Goal: Book appointment/travel/reservation

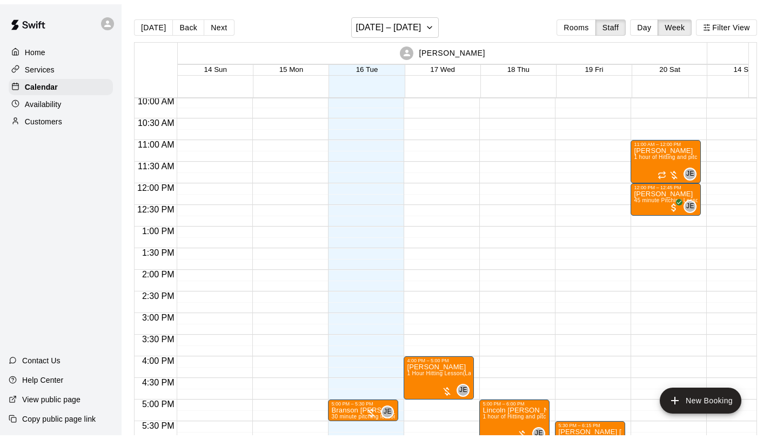
scroll to position [430, 0]
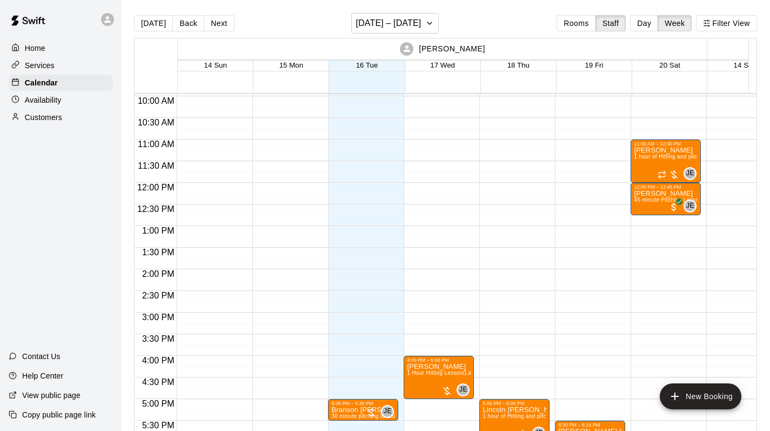
click at [594, 27] on button "Rooms" at bounding box center [575, 23] width 39 height 16
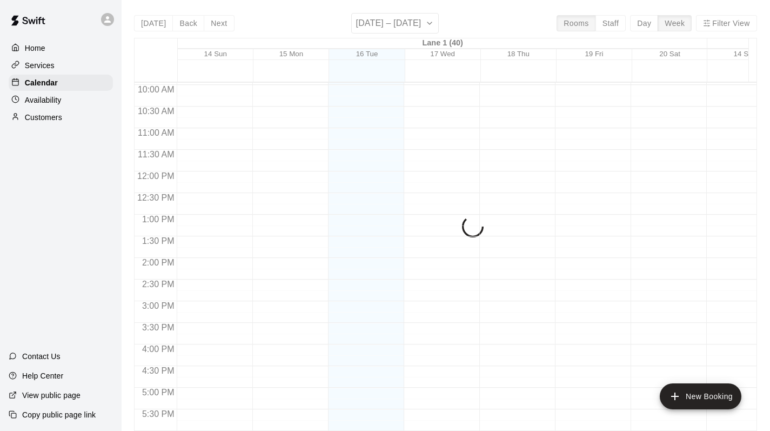
click at [634, 24] on div "Today Back Next September 14 – 20 Rooms Staff Day Week Filter View Lane 1 (40) …" at bounding box center [445, 228] width 623 height 431
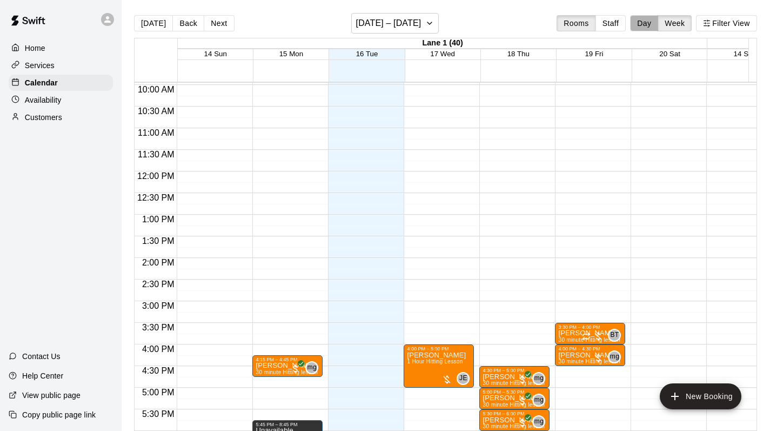
click at [653, 24] on button "Day" at bounding box center [644, 23] width 28 height 16
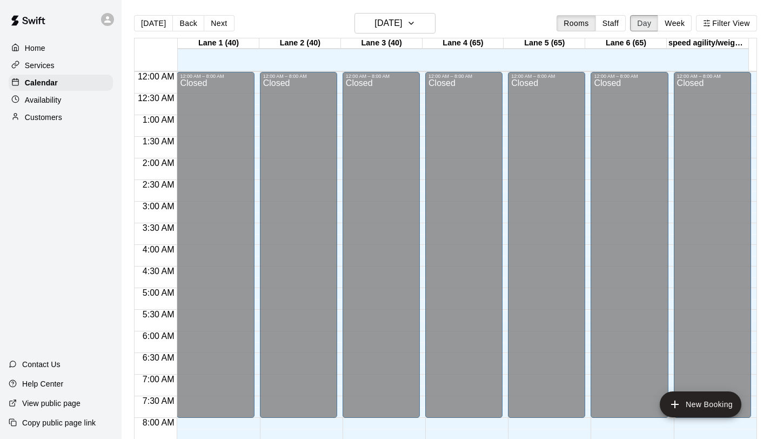
scroll to position [659, 0]
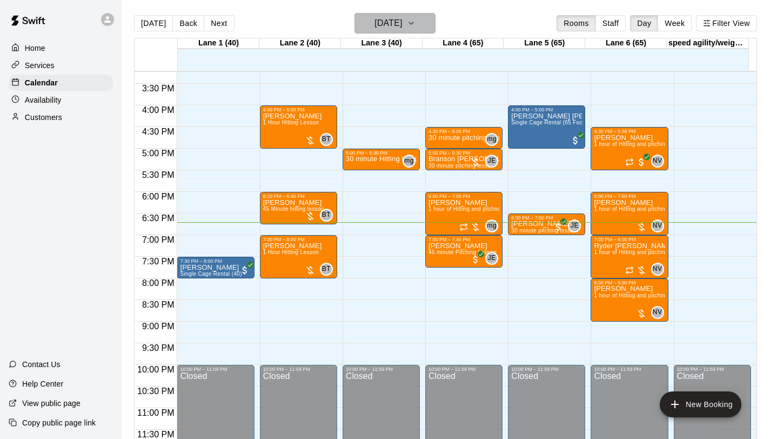
drag, startPoint x: 634, startPoint y: 24, endPoint x: 429, endPoint y: 24, distance: 205.3
click at [415, 24] on icon "button" at bounding box center [411, 23] width 9 height 13
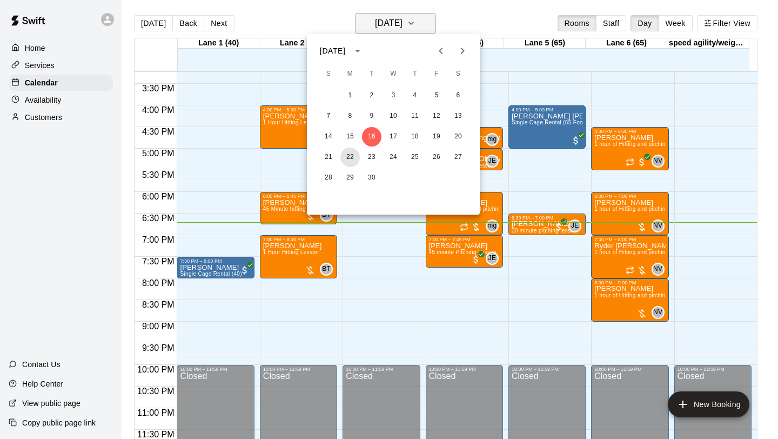
click at [347, 156] on button "22" at bounding box center [349, 156] width 19 height 19
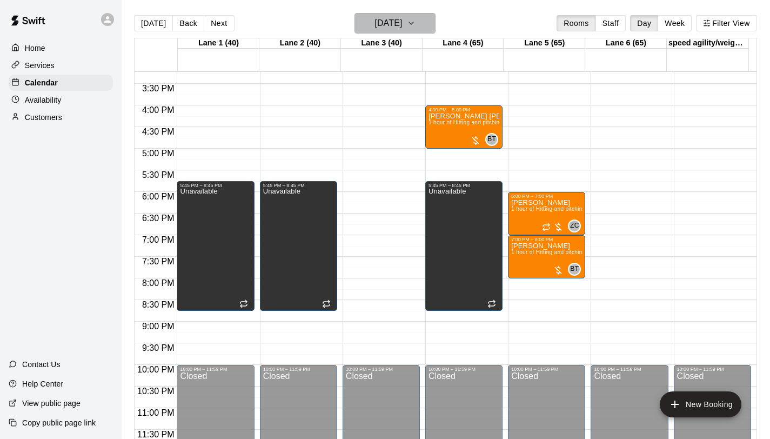
drag, startPoint x: 429, startPoint y: 24, endPoint x: 422, endPoint y: 23, distance: 7.2
click at [415, 23] on icon "button" at bounding box center [411, 23] width 9 height 13
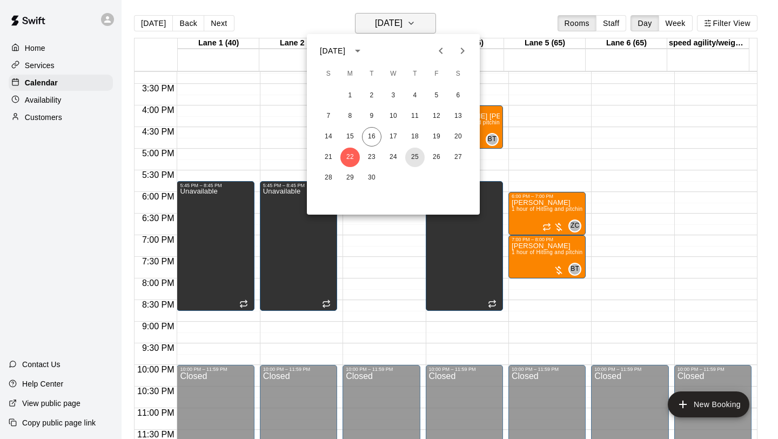
click at [414, 158] on button "25" at bounding box center [414, 156] width 19 height 19
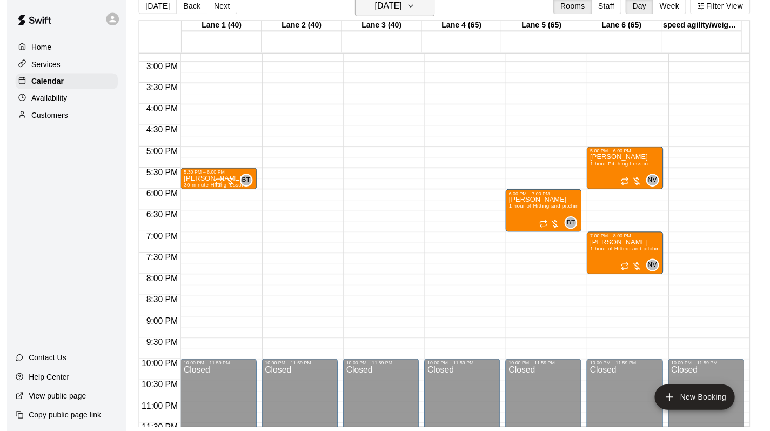
scroll to position [614, 0]
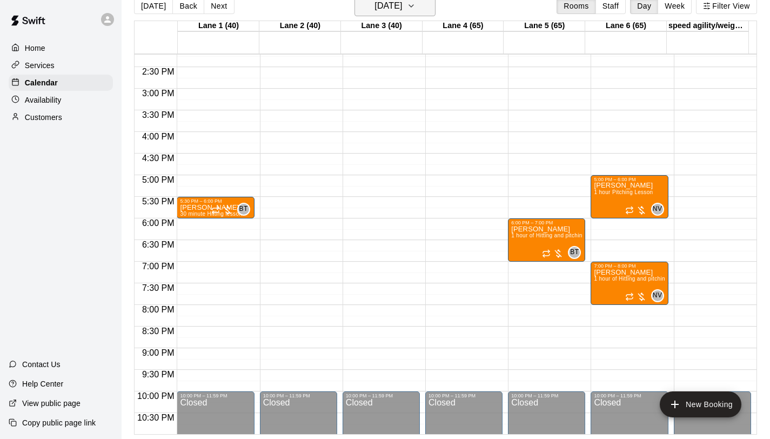
click at [613, 4] on button "Staff" at bounding box center [610, 6] width 31 height 16
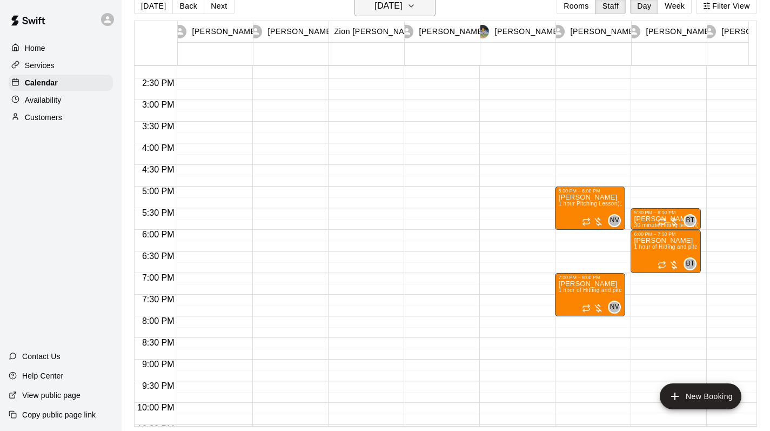
click at [680, 11] on button "Week" at bounding box center [674, 6] width 34 height 16
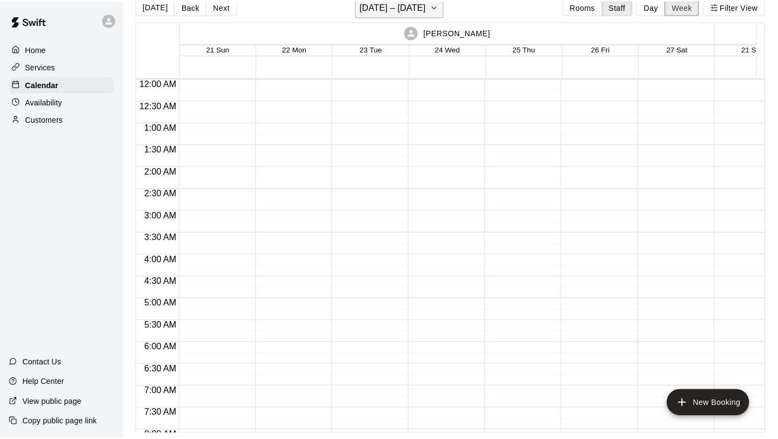
scroll to position [689, 0]
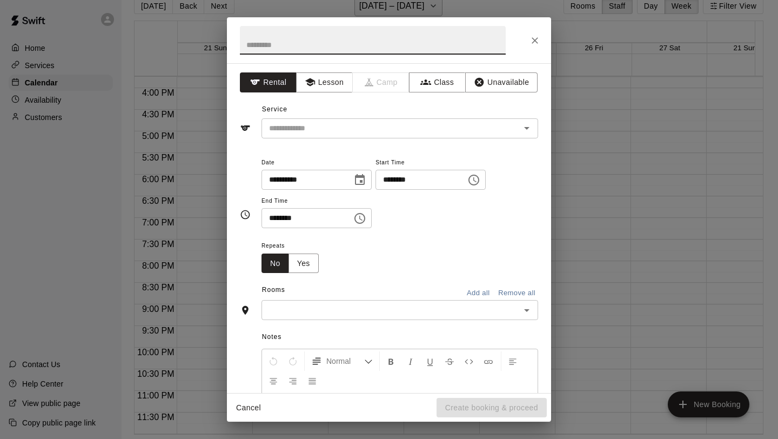
click at [534, 41] on icon "Close" at bounding box center [535, 40] width 6 height 6
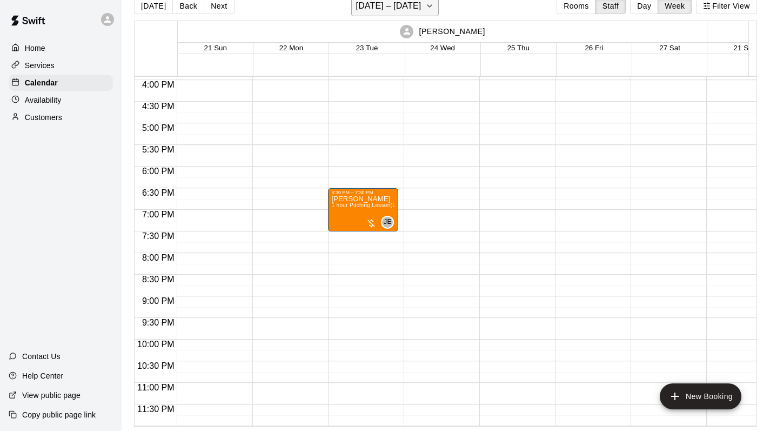
click at [384, 203] on span "1 hour Pitching Lesson (Lane 5 (65))" at bounding box center [377, 205] width 92 height 6
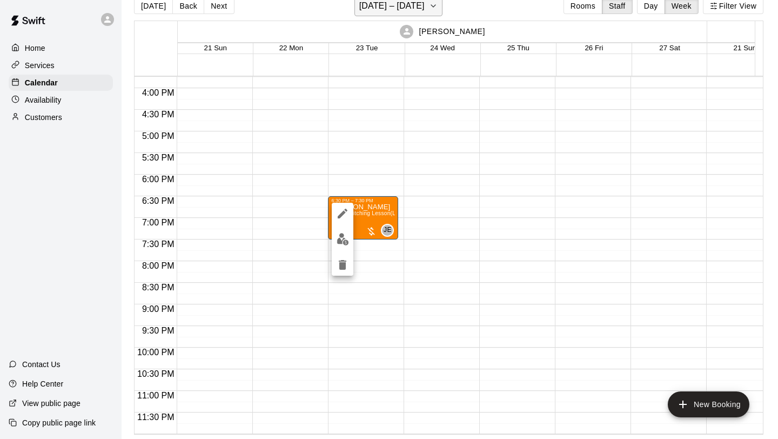
click at [341, 267] on icon "delete" at bounding box center [343, 265] width 8 height 10
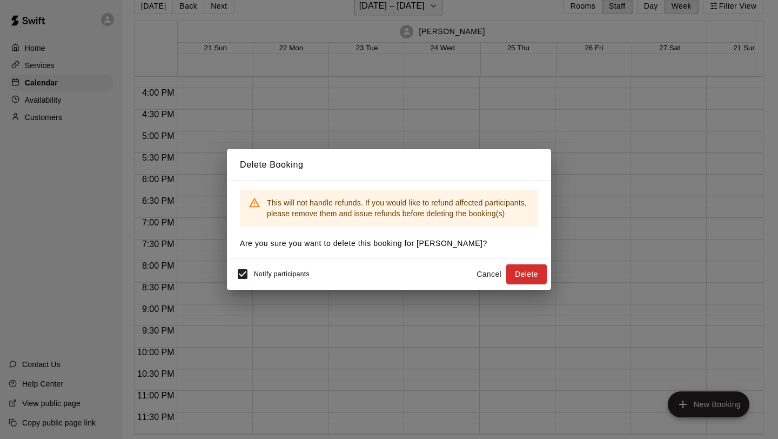
click at [514, 272] on button "Delete" at bounding box center [526, 274] width 41 height 20
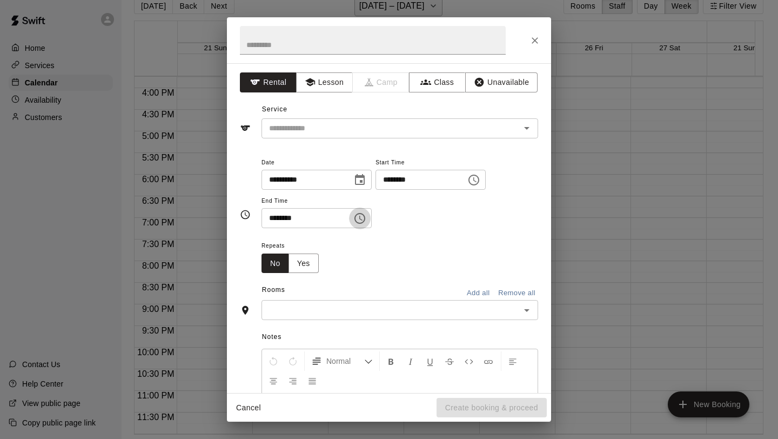
click at [363, 218] on icon "Choose time, selected time is 8:30 PM" at bounding box center [359, 218] width 13 height 13
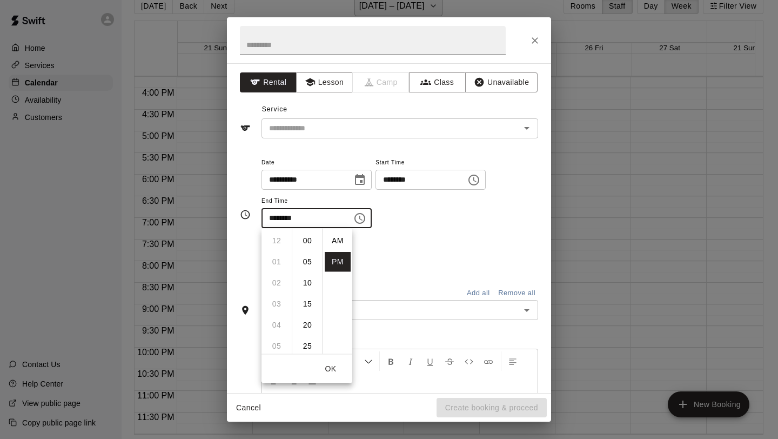
scroll to position [19, 0]
click at [309, 303] on li "45" at bounding box center [307, 304] width 26 height 20
type input "********"
click at [330, 366] on button "OK" at bounding box center [330, 369] width 35 height 20
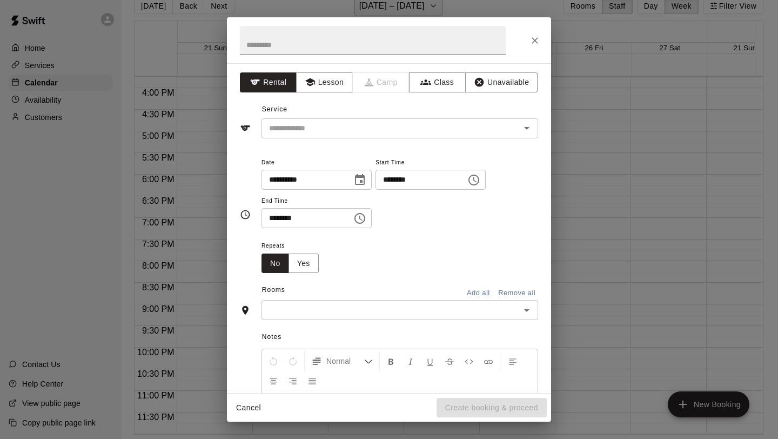
click at [313, 264] on button "Yes" at bounding box center [303, 263] width 30 height 20
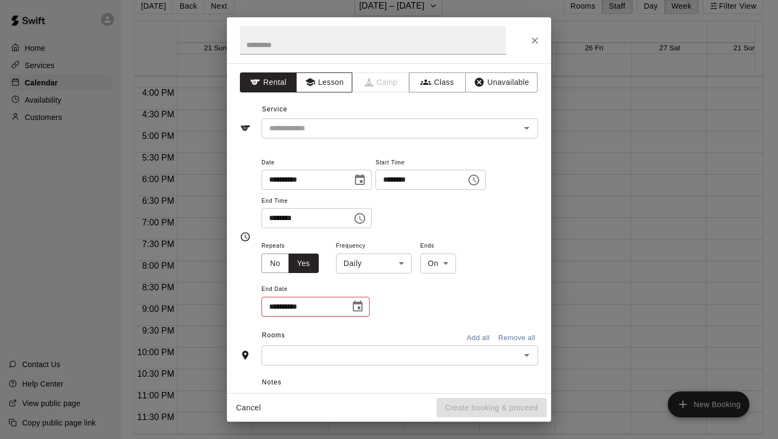
drag, startPoint x: 422, startPoint y: 23, endPoint x: 338, endPoint y: 87, distance: 106.0
click at [338, 87] on button "Lesson" at bounding box center [324, 82] width 57 height 20
click at [280, 305] on input "**********" at bounding box center [301, 307] width 81 height 20
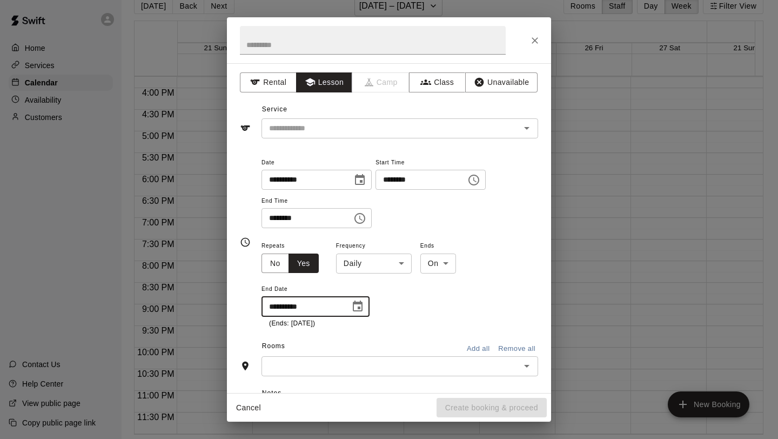
type input "**********"
click at [399, 331] on div "**********" at bounding box center [389, 242] width 298 height 191
click at [405, 263] on body "Home Services Calendar Availability Customers Contact Us Help Center View publi…" at bounding box center [389, 211] width 778 height 456
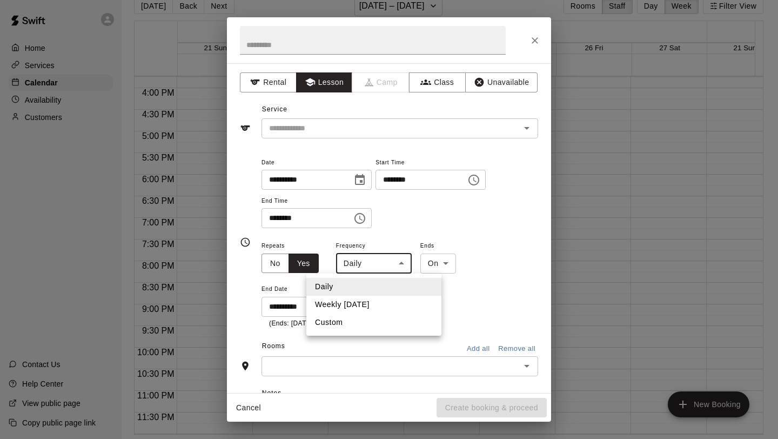
click at [385, 305] on li "Weekly on Thursday" at bounding box center [373, 305] width 135 height 18
type input "******"
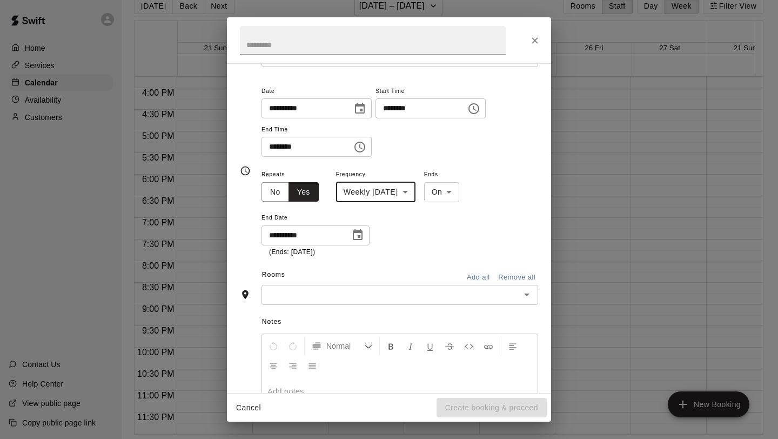
scroll to position [72, 0]
click at [506, 294] on input "text" at bounding box center [391, 294] width 252 height 14
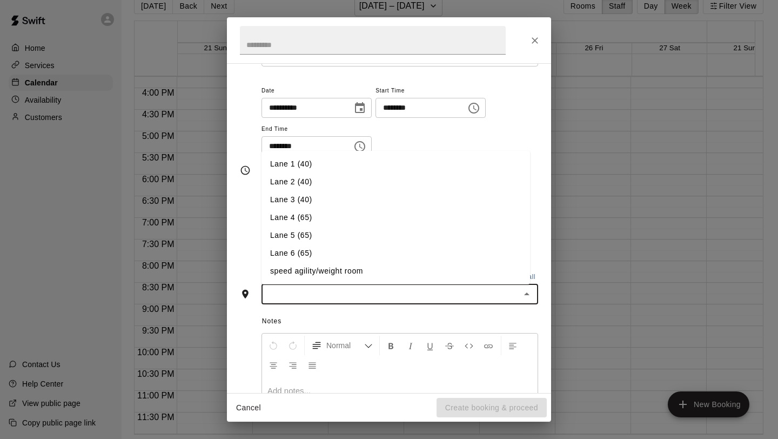
click at [326, 219] on li "Lane 4 (65)" at bounding box center [395, 218] width 268 height 18
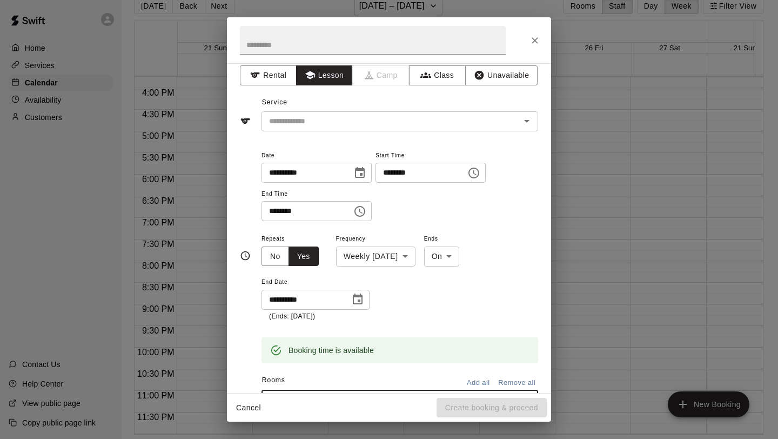
scroll to position [0, 0]
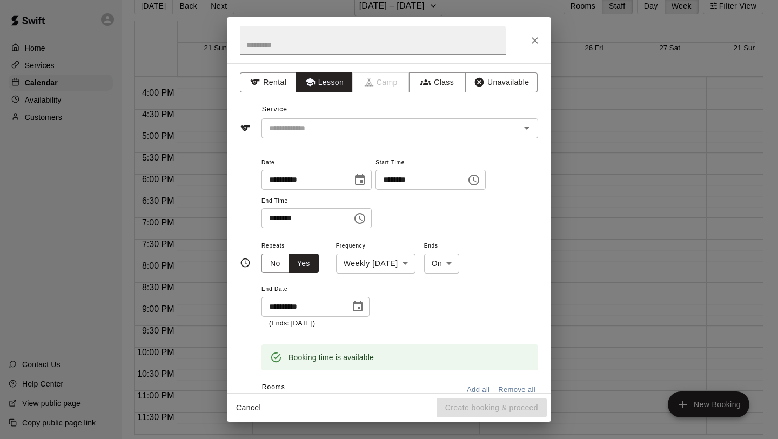
click at [432, 133] on input "text" at bounding box center [384, 129] width 238 height 14
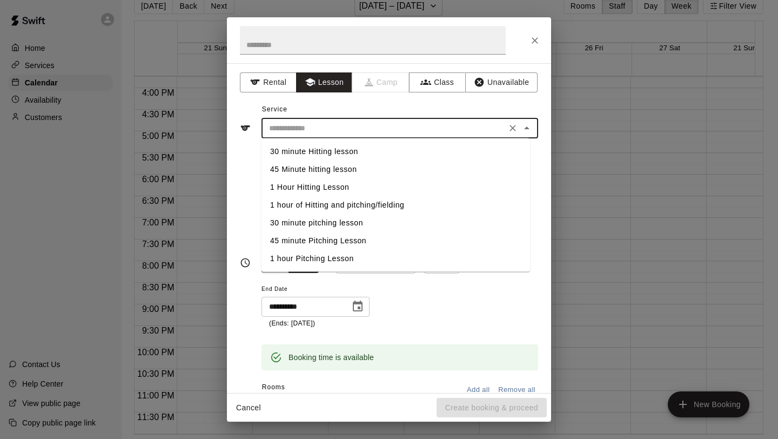
click at [337, 242] on li "45 minute Pitching Lesson" at bounding box center [395, 241] width 268 height 18
type input "**********"
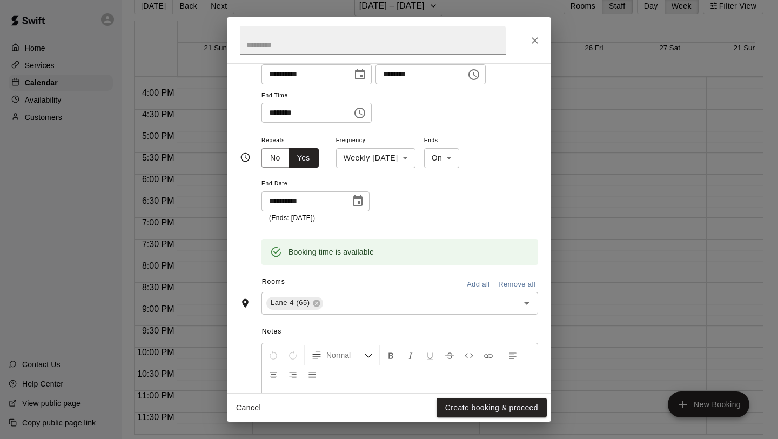
scroll to position [202, 0]
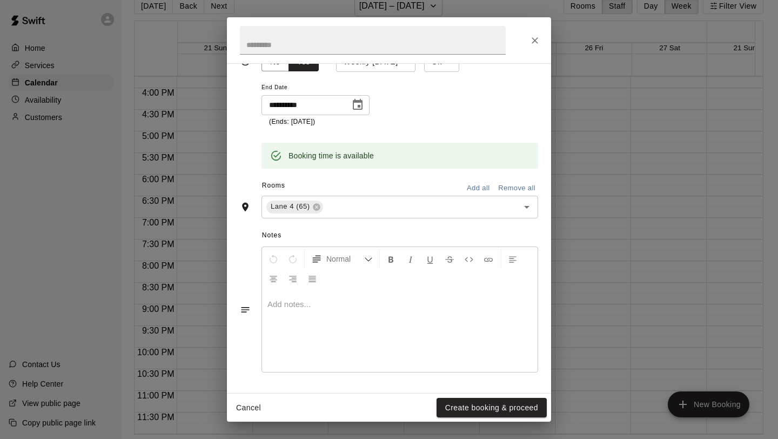
click at [496, 409] on button "Create booking & proceed" at bounding box center [491, 408] width 110 height 20
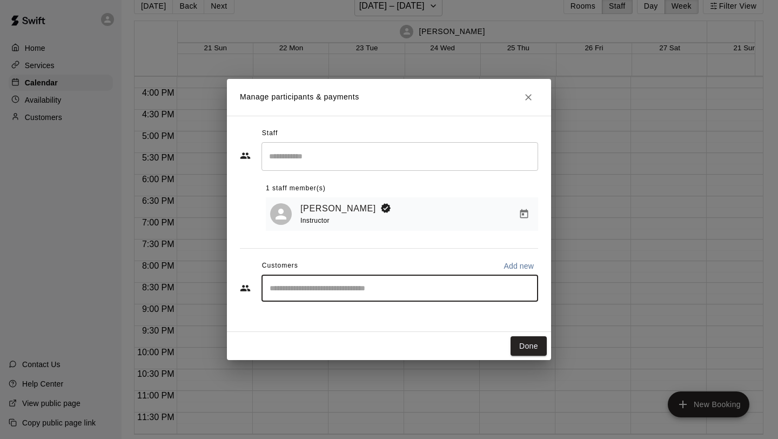
click at [351, 287] on input "Start typing to search customers..." at bounding box center [399, 288] width 267 height 11
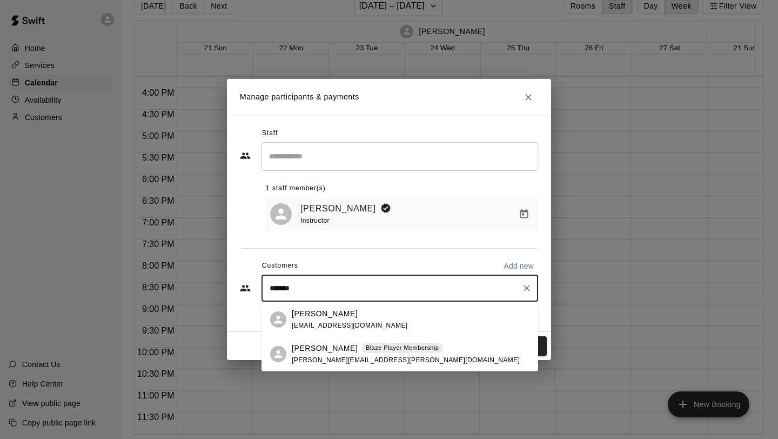
type input "********"
click at [365, 358] on span "brooke.deforest@hotmail.com" at bounding box center [406, 360] width 228 height 8
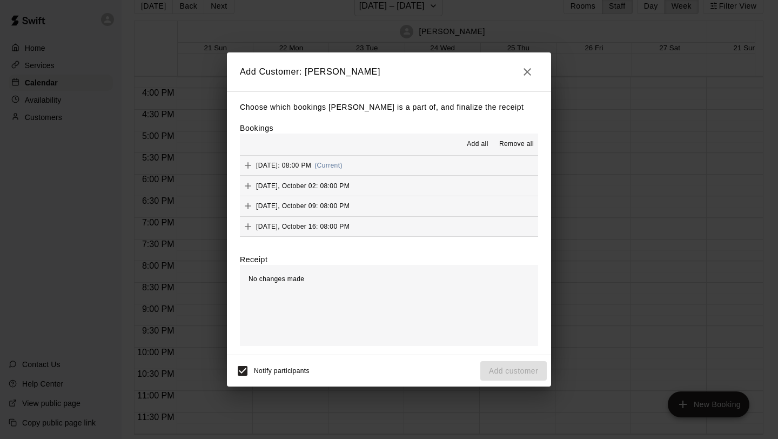
click at [342, 186] on span "Thursday, October 02: 08:00 PM" at bounding box center [302, 186] width 93 height 8
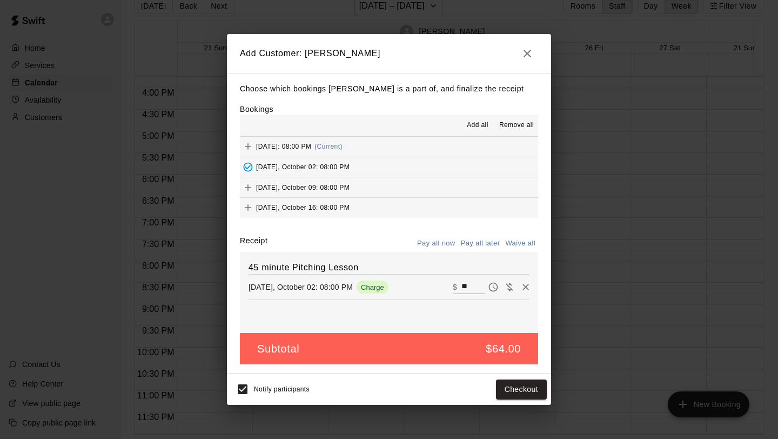
click at [311, 145] on span "Thursday, September 25: 08:00 PM" at bounding box center [283, 147] width 55 height 8
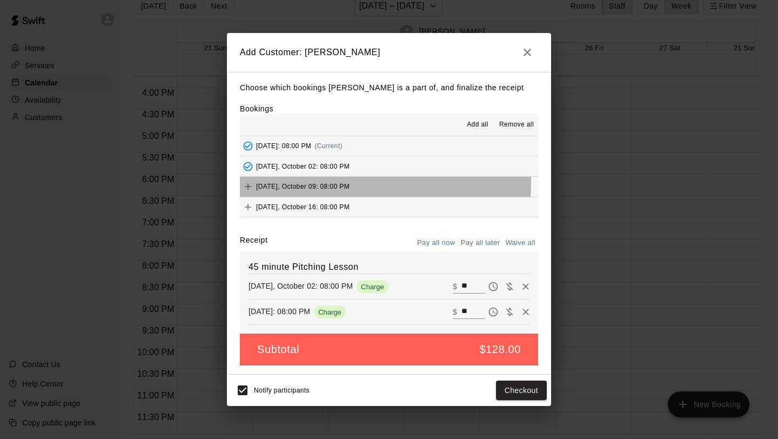
click at [340, 182] on div "Thursday, October 09: 08:00 PM" at bounding box center [295, 186] width 110 height 16
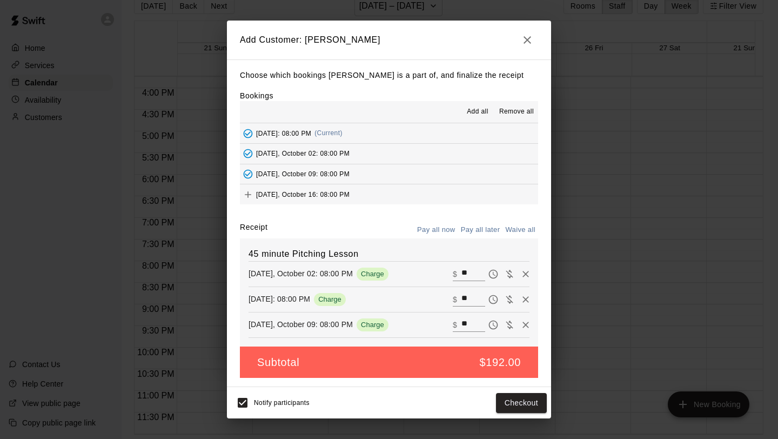
click at [341, 192] on span "Thursday, October 16: 08:00 PM" at bounding box center [302, 194] width 93 height 8
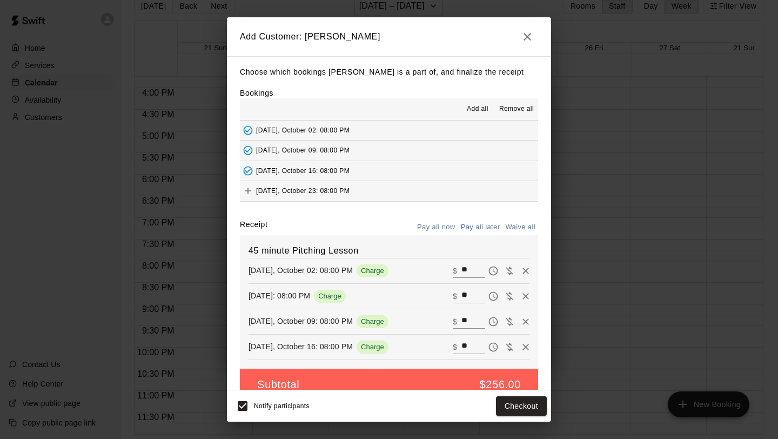
scroll to position [19, 0]
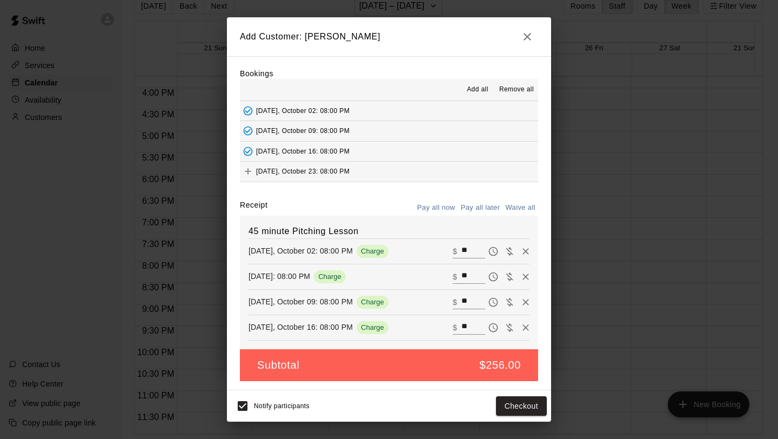
click at [380, 167] on button "Thursday, October 23: 08:00 PM" at bounding box center [389, 172] width 298 height 20
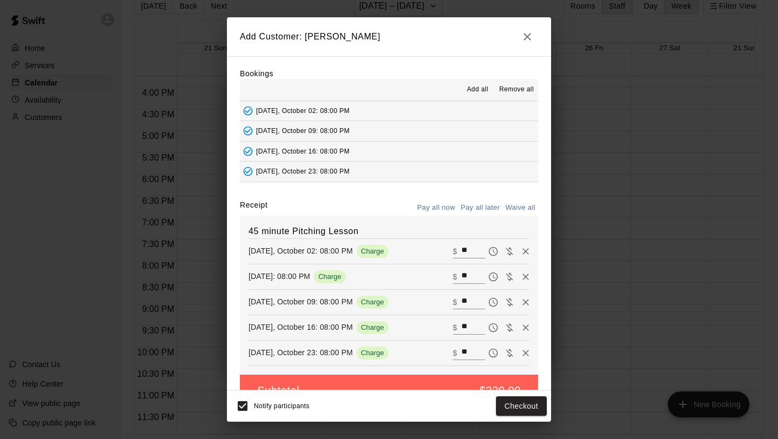
scroll to position [45, 0]
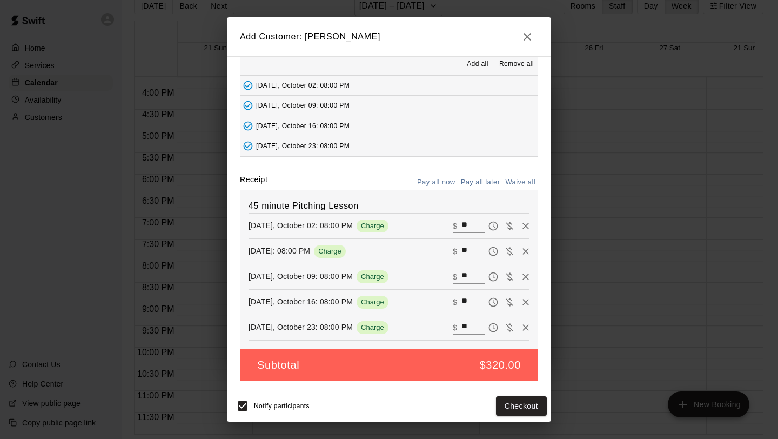
click at [469, 180] on button "Pay all later" at bounding box center [480, 182] width 45 height 17
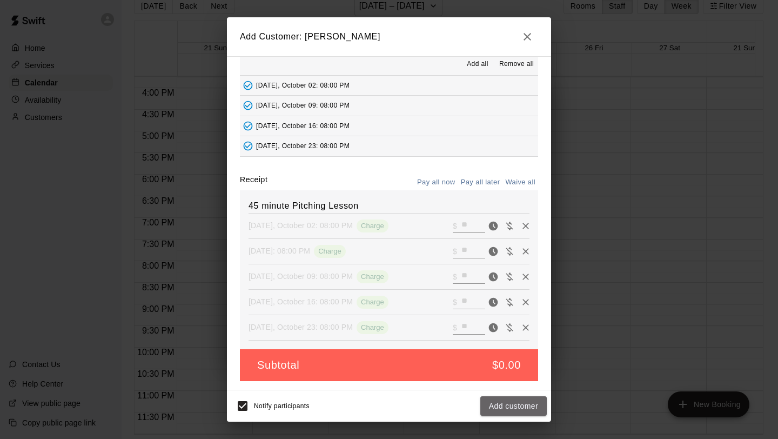
click at [519, 402] on button "Add customer" at bounding box center [513, 406] width 66 height 20
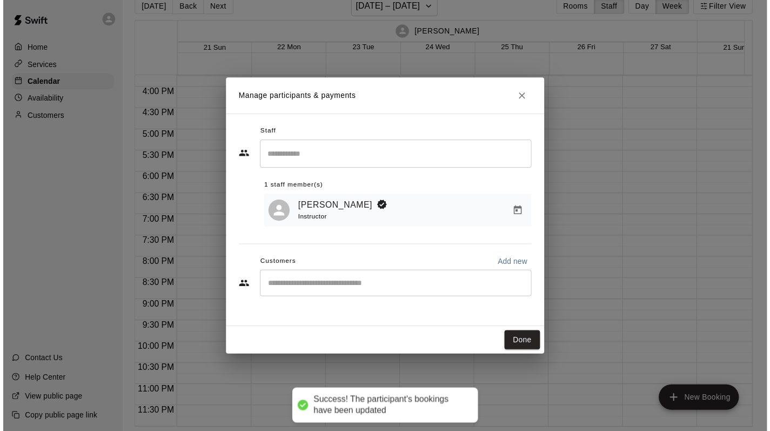
scroll to position [8, 0]
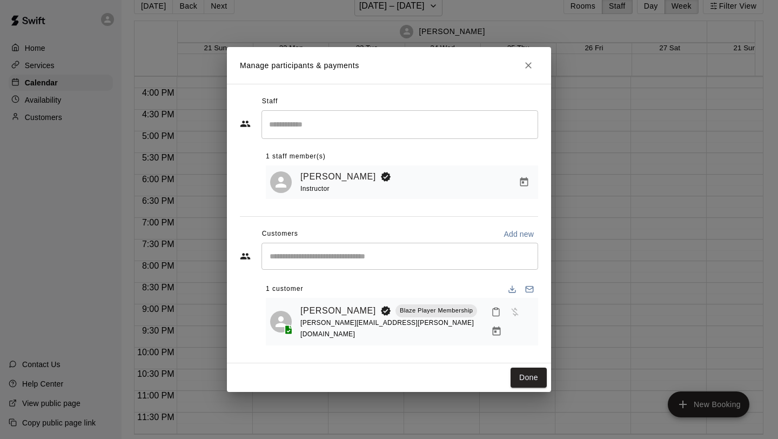
click at [536, 370] on button "Done" at bounding box center [529, 377] width 36 height 20
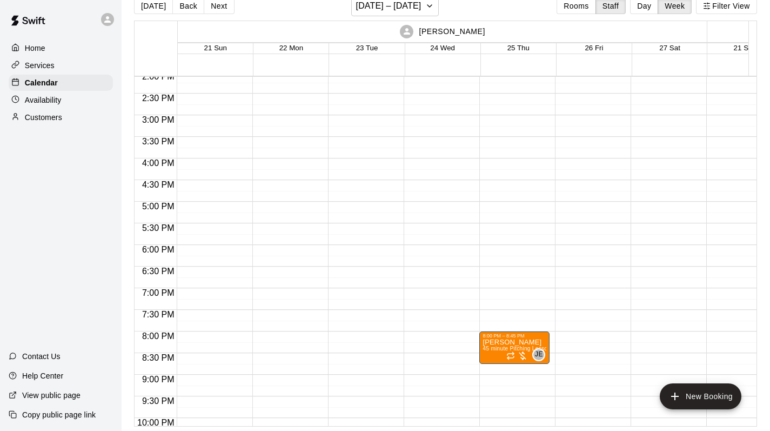
scroll to position [609, 0]
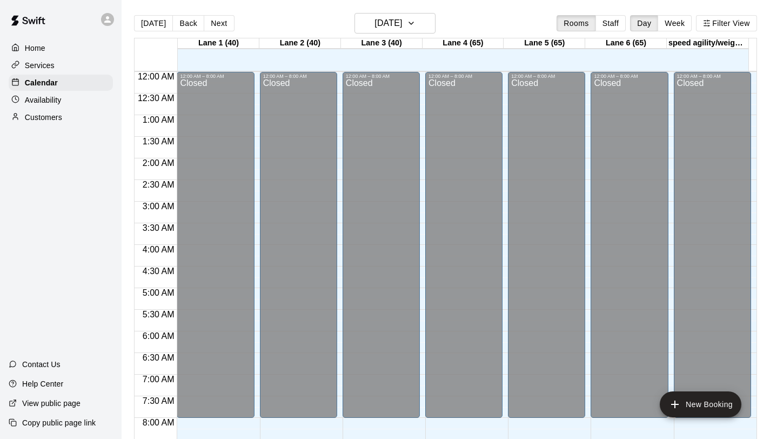
scroll to position [626, 0]
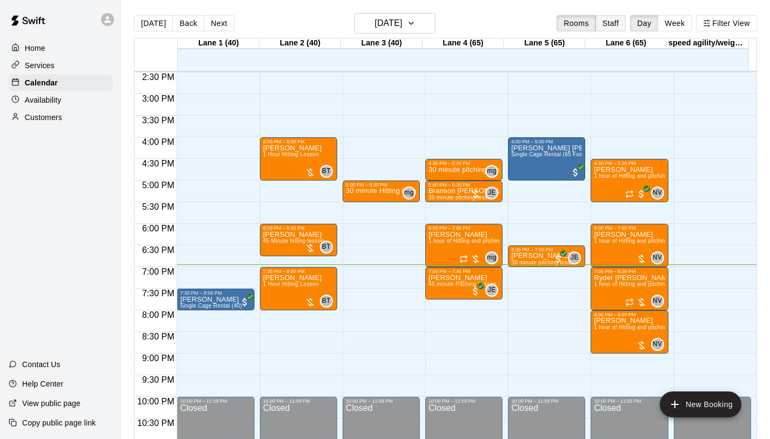
click at [615, 25] on button "Staff" at bounding box center [610, 23] width 31 height 16
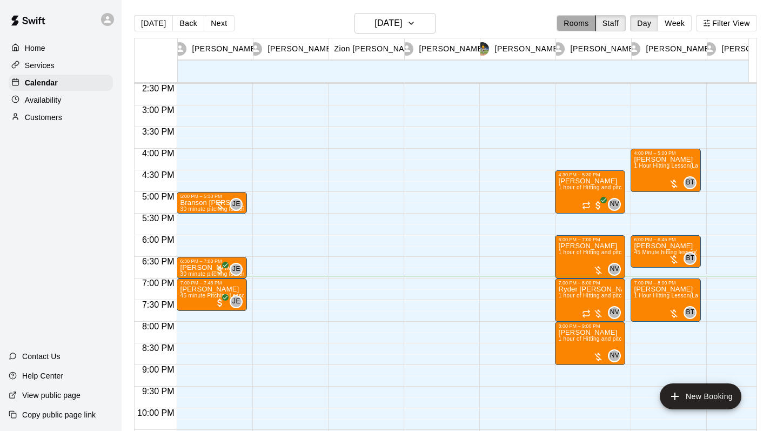
click at [591, 25] on button "Rooms" at bounding box center [575, 23] width 39 height 16
